Goal: Task Accomplishment & Management: Use online tool/utility

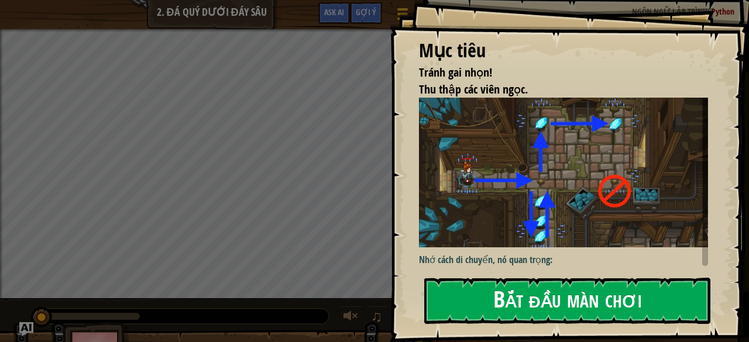
click at [554, 297] on button "Bắt đầu màn chơi" at bounding box center [567, 301] width 286 height 46
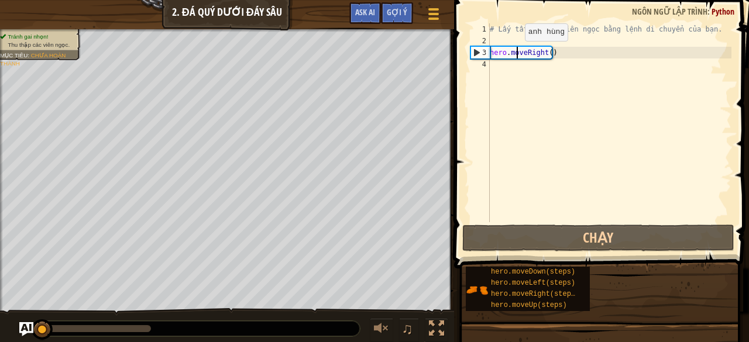
click at [515, 52] on div "# Lấy tất cả các viên ngọc bằng lệnh di chuyển của bạn. hero . moveRight ( )" at bounding box center [609, 134] width 244 height 222
type textarea "hero.moveRight()"
click at [511, 38] on div "# Lấy tất cả các viên ngọc bằng lệnh di chuyển của bạn. hero . moveRight ( )" at bounding box center [609, 134] width 244 height 222
type textarea "h"
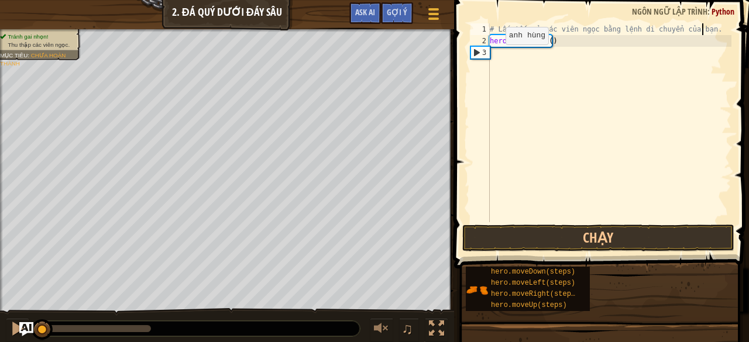
type textarea "# Lấy tất cả các viên ngọc bằng lệnh di chuyển của bạn"
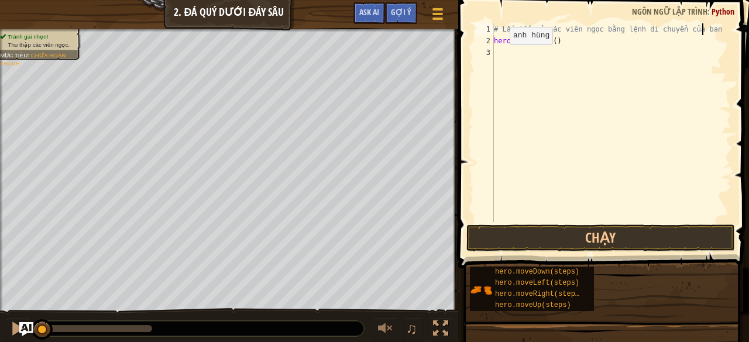
click at [495, 56] on div "# Lấy tất cả các viên ngọc bằng lệnh di chuyển của bạn hero . moveRight ( )" at bounding box center [614, 134] width 244 height 222
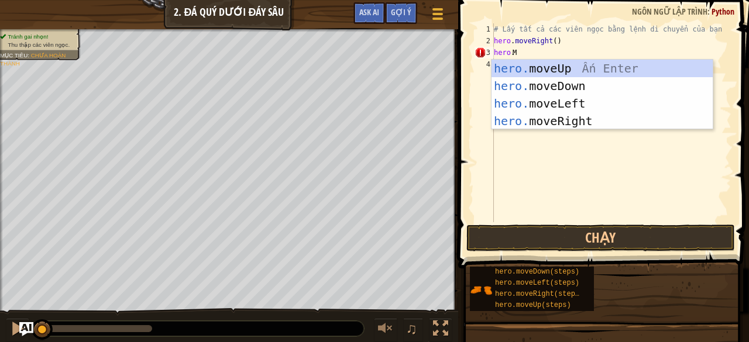
scroll to position [0, 0]
type textarea "MoveDown"
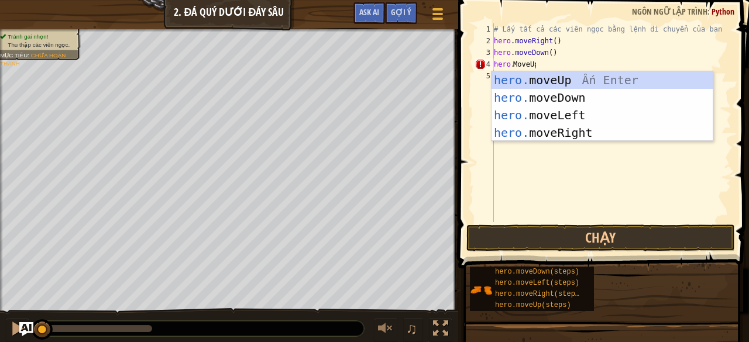
type textarea "MoveUp2"
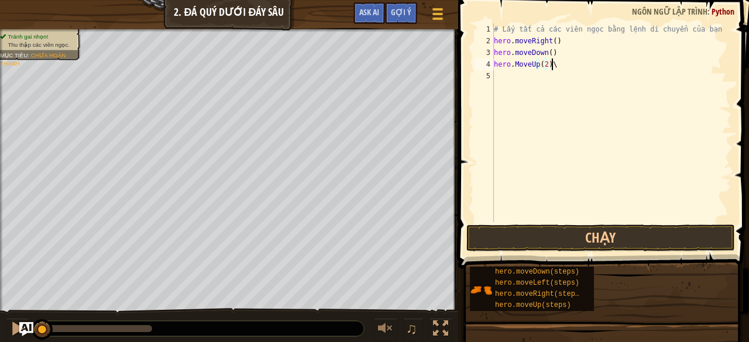
scroll to position [5, 0]
type textarea "hero.MoveUp(2)"
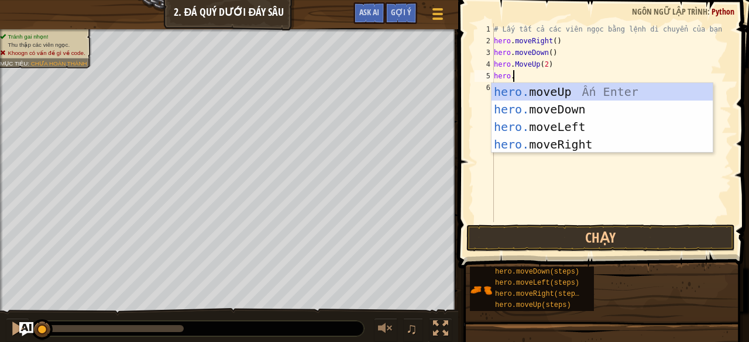
scroll to position [0, 0]
type textarea "MoveRight"
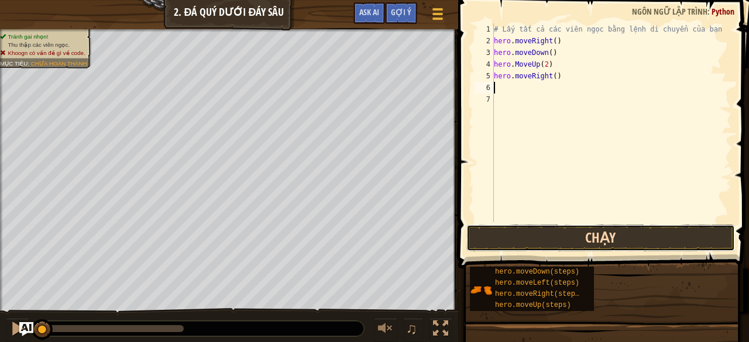
click at [561, 243] on button "Chạy" at bounding box center [600, 238] width 269 height 27
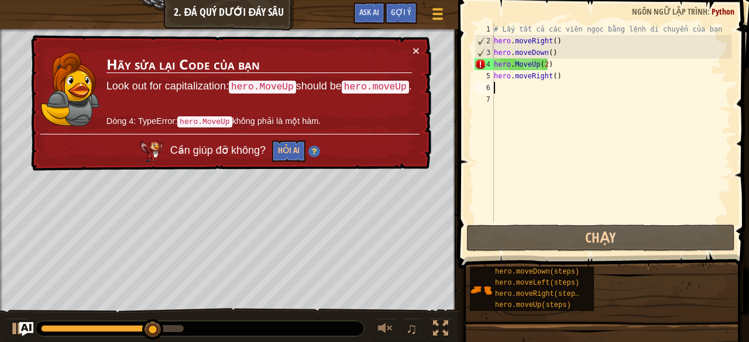
click at [561, 66] on div "# Lấy tất cả các viên ngọc bằng lệnh di chuyển của bạn hero . moveRight ( ) her…" at bounding box center [612, 134] width 240 height 222
type textarea "hero.MoveUp(2)"
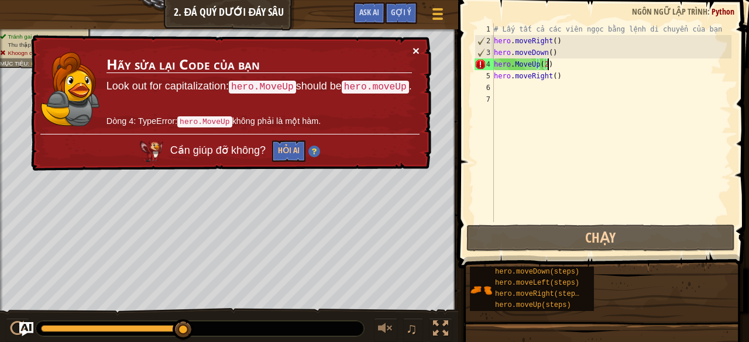
click at [419, 45] on button "×" at bounding box center [416, 50] width 7 height 12
drag, startPoint x: 559, startPoint y: 60, endPoint x: 487, endPoint y: 69, distance: 72.5
click at [487, 69] on div "hero.MoveUp(2) 1 2 3 4 5 6 7 # Lấy tất cả các viên ngọc bằng lệnh di chuyển của…" at bounding box center [601, 122] width 259 height 199
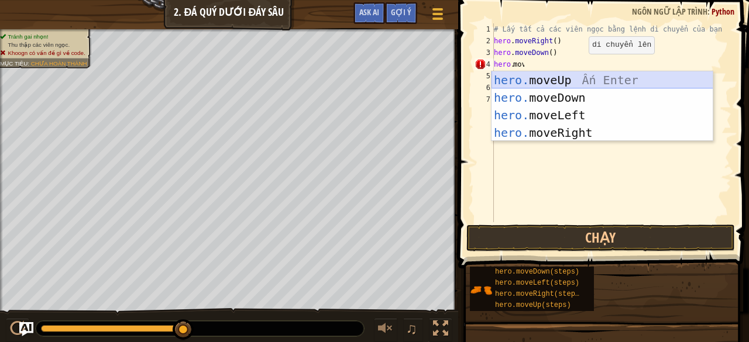
type textarea "movmov"
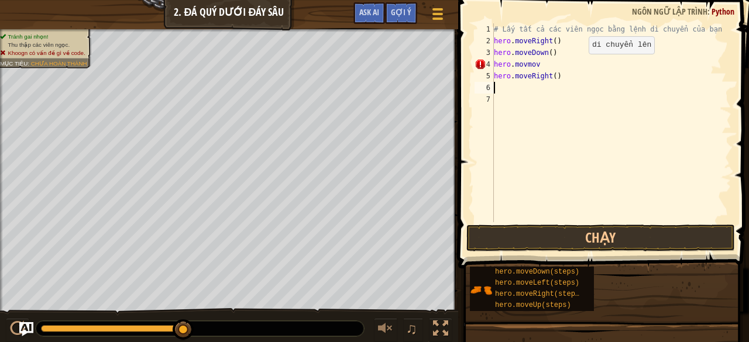
click at [534, 86] on div "# Lấy tất cả các viên ngọc bằng lệnh di chuyển của bạn hero . moveRight ( ) her…" at bounding box center [612, 134] width 240 height 222
click at [549, 60] on div "# Lấy tất cả các viên ngọc bằng lệnh di chuyển của bạn hero . moveRight ( ) her…" at bounding box center [612, 134] width 240 height 222
drag, startPoint x: 549, startPoint y: 60, endPoint x: 537, endPoint y: 62, distance: 12.4
click at [537, 62] on div "# Lấy tất cả các viên ngọc bằng lệnh di chuyển của bạn hero . moveRight ( ) her…" at bounding box center [612, 134] width 240 height 222
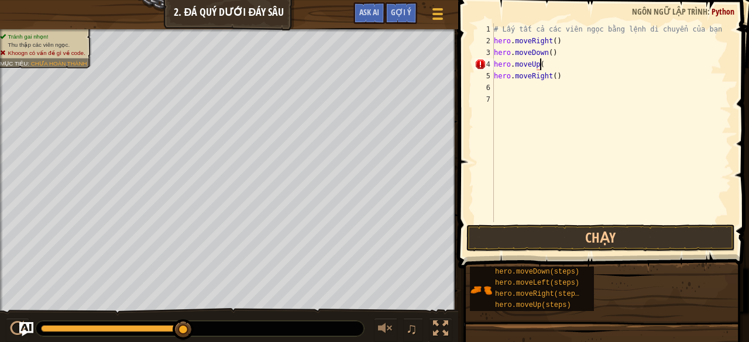
scroll to position [0, 0]
type textarea "2)"
type textarea "hero.moveUp(2)"
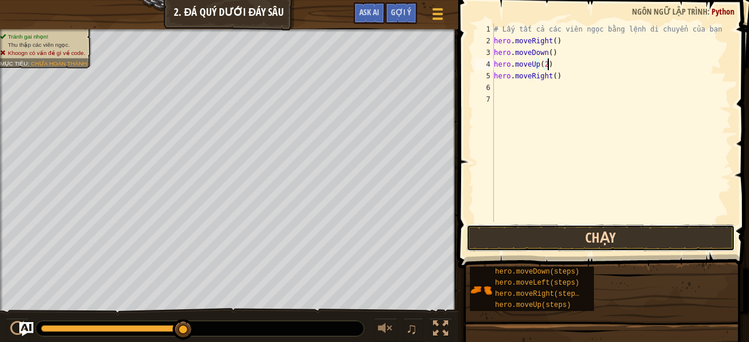
click at [598, 232] on button "Chạy" at bounding box center [600, 238] width 269 height 27
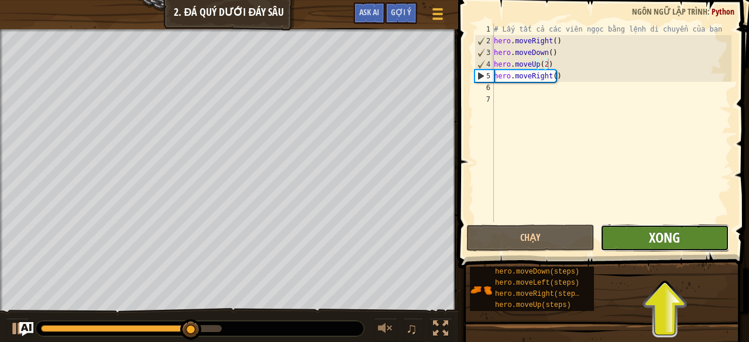
click at [649, 237] on button "Xong" at bounding box center [664, 238] width 128 height 27
